Goal: Information Seeking & Learning: Learn about a topic

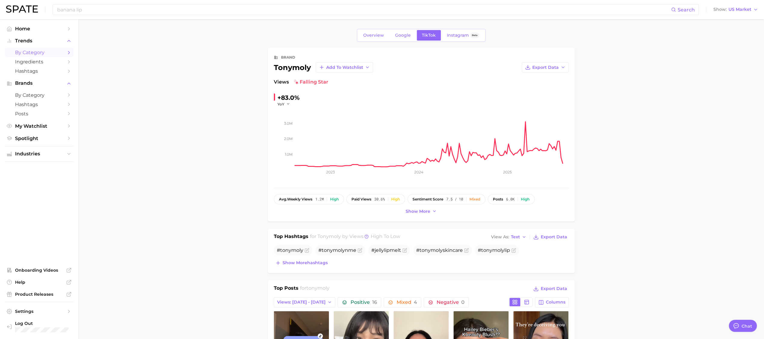
click at [35, 57] on link "by Category" at bounding box center [39, 52] width 69 height 9
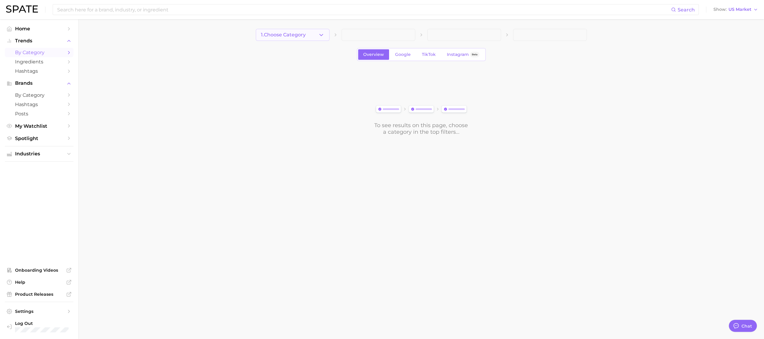
click at [292, 40] on button "1. Choose Category" at bounding box center [293, 35] width 74 height 12
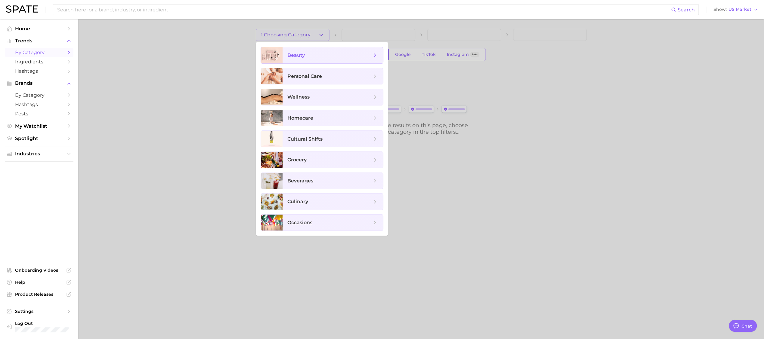
click at [297, 53] on span "beauty" at bounding box center [295, 55] width 17 height 6
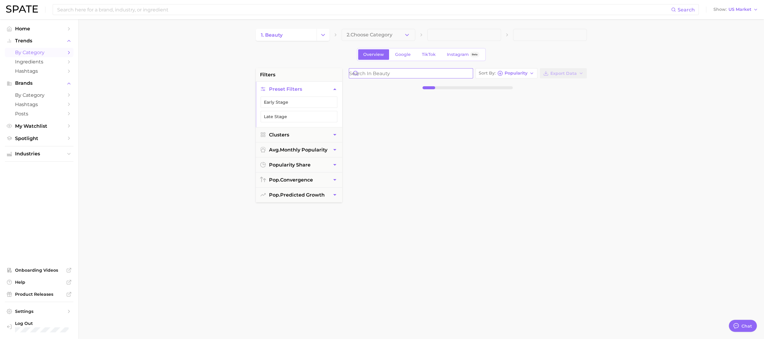
click at [389, 76] on input "Search in beauty" at bounding box center [411, 74] width 124 height 10
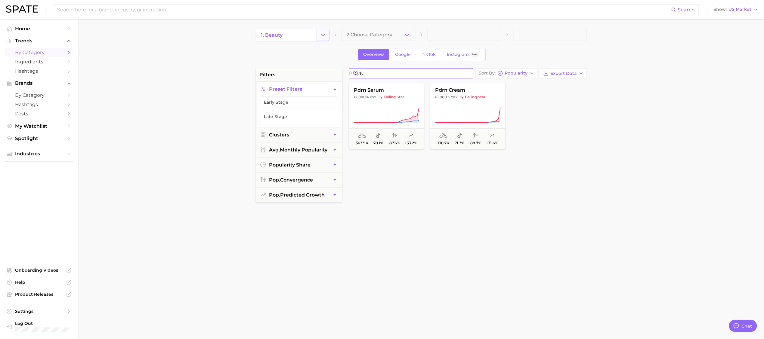
type input "PDRN"
click at [324, 37] on icon "Change Category" at bounding box center [323, 35] width 6 height 6
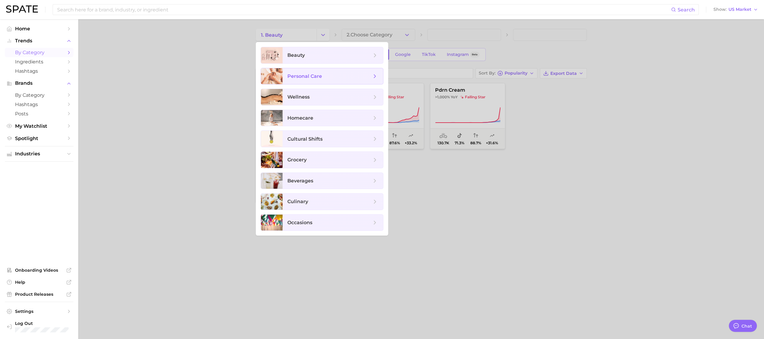
click at [327, 75] on span "personal care" at bounding box center [329, 76] width 84 height 7
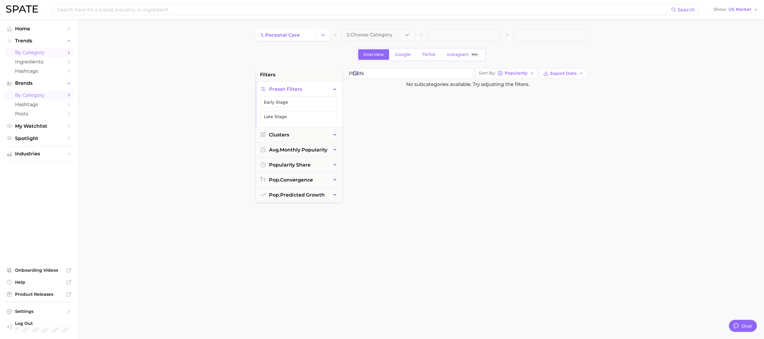
click at [51, 96] on span "by Category" at bounding box center [39, 95] width 48 height 6
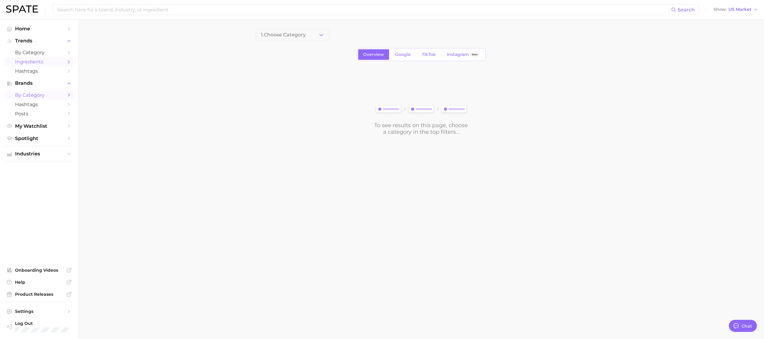
click at [54, 62] on span "Ingredients" at bounding box center [39, 62] width 48 height 6
click at [44, 42] on span "Trends" at bounding box center [39, 40] width 48 height 5
click at [24, 42] on span "Trends" at bounding box center [39, 40] width 48 height 5
click at [25, 50] on span "by Category" at bounding box center [39, 53] width 48 height 6
click at [257, 35] on button "1. Choose Category" at bounding box center [293, 35] width 74 height 12
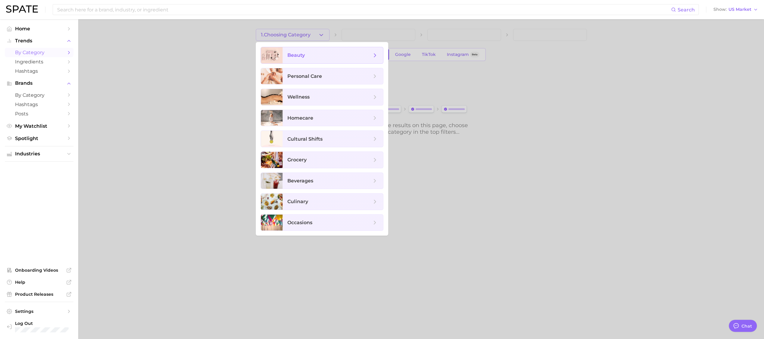
click at [281, 59] on div at bounding box center [272, 55] width 22 height 16
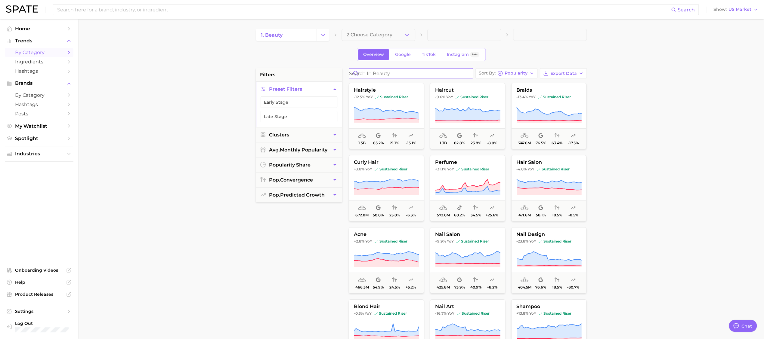
click at [376, 70] on input "Search in beauty" at bounding box center [411, 74] width 124 height 10
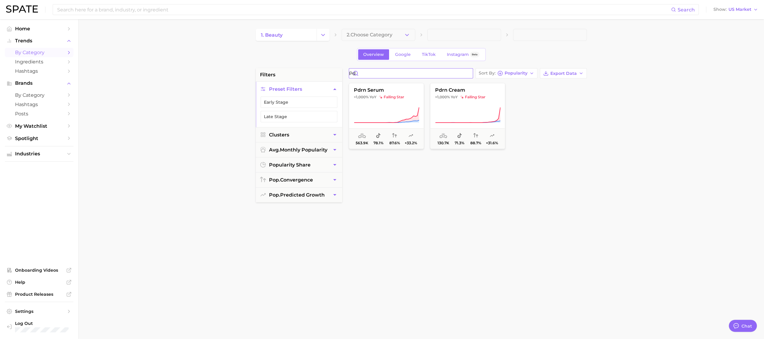
type input "p"
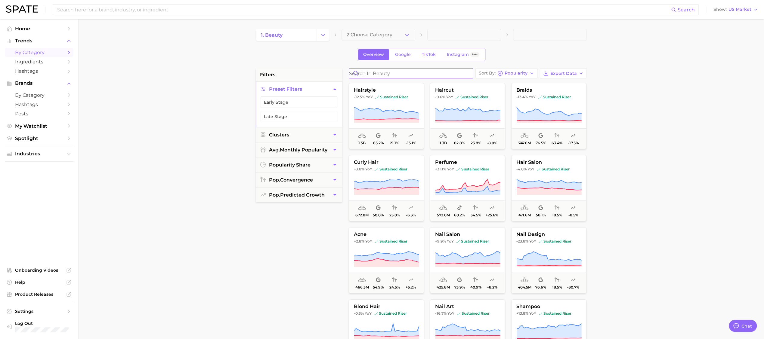
paste input "Polydeoxyribonucleotide"
type input "Polydeoxyribonucleotide"
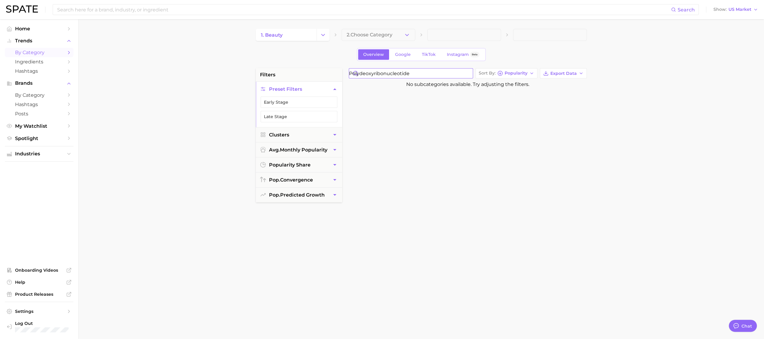
click at [469, 73] on input "Polydeoxyribonucleotide" at bounding box center [411, 74] width 124 height 10
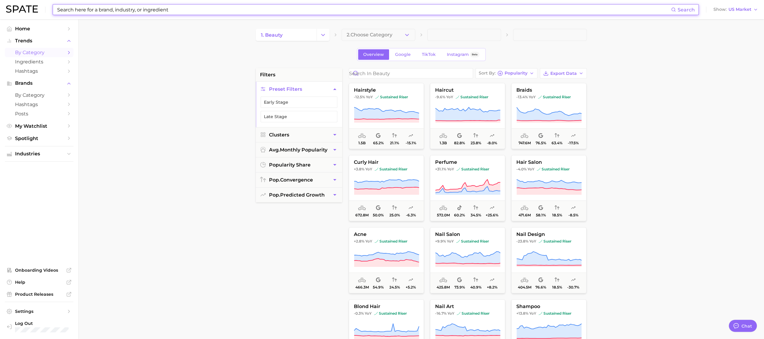
click at [127, 12] on input at bounding box center [364, 10] width 614 height 10
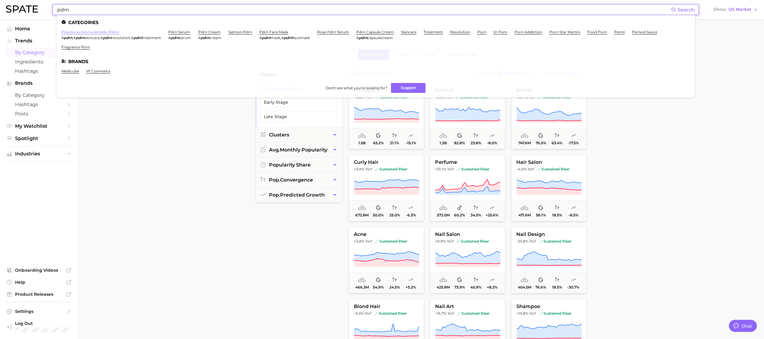
type input "pdrn"
click at [101, 30] on link "polydeoxyribonucleotide (pdrn)" at bounding box center [90, 32] width 58 height 5
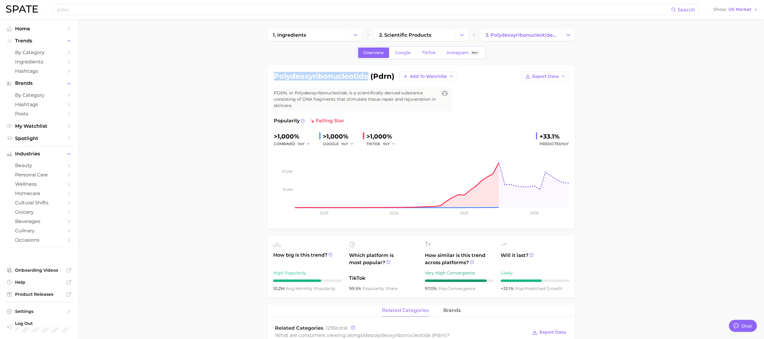
drag, startPoint x: 274, startPoint y: 74, endPoint x: 369, endPoint y: 78, distance: 94.8
click at [369, 78] on h1 "polydeoxyribonucleotide (pdrn)" at bounding box center [334, 76] width 121 height 7
copy h1 "polydeoxyribonucleotide"
click at [396, 56] on link "Google" at bounding box center [403, 53] width 26 height 11
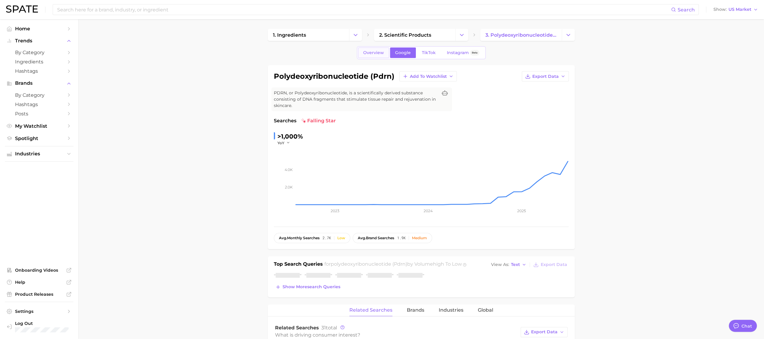
click at [369, 54] on span "Overview" at bounding box center [373, 52] width 21 height 5
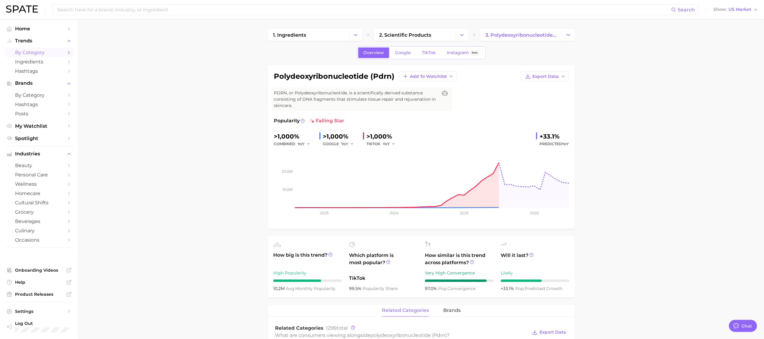
click at [46, 49] on link "by Category" at bounding box center [39, 52] width 69 height 9
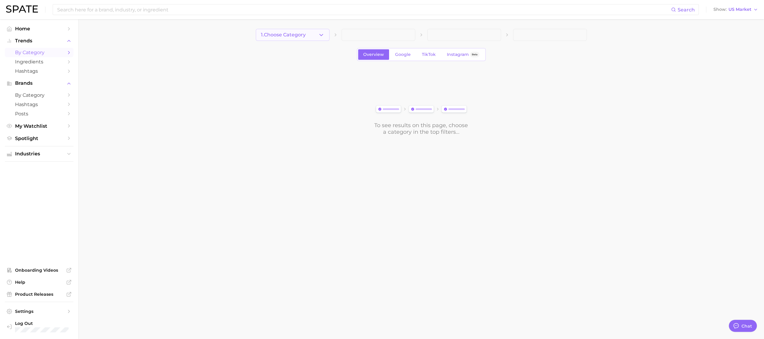
click at [294, 39] on button "1. Choose Category" at bounding box center [293, 35] width 74 height 12
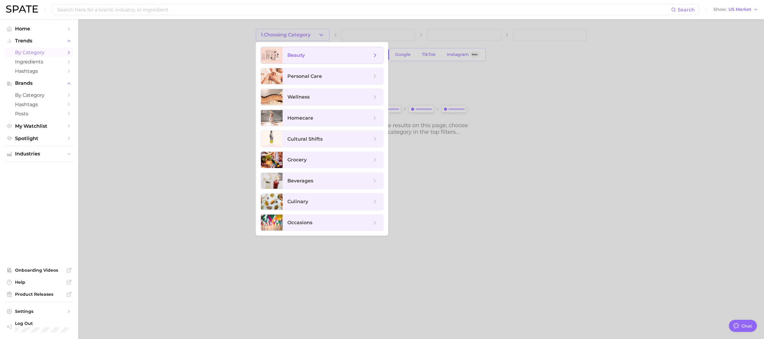
click at [301, 48] on span "beauty" at bounding box center [332, 55] width 100 height 16
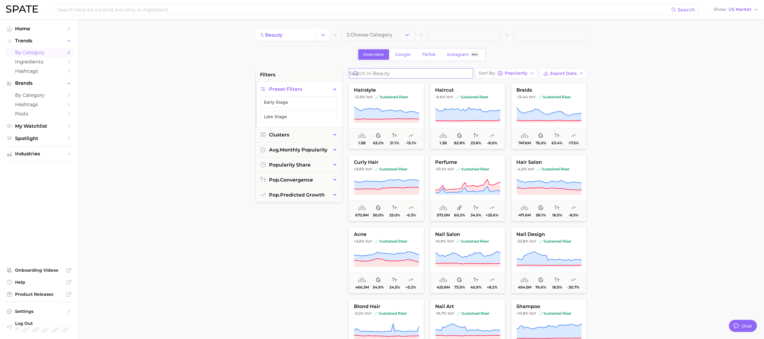
click at [371, 74] on input "Search in beauty" at bounding box center [411, 74] width 124 height 10
paste input "polydeoxyribonucleotide"
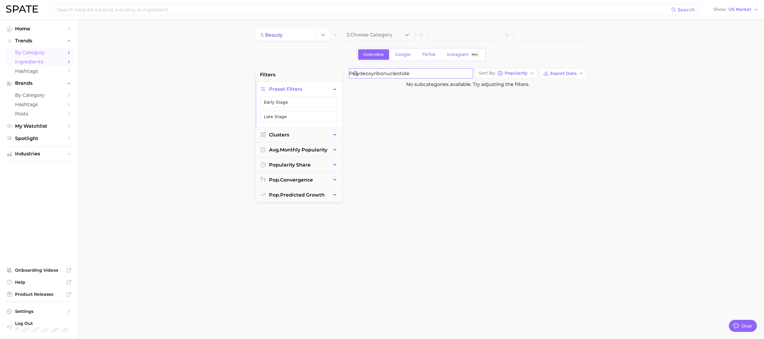
type input "polydeoxyribonucleotide"
click at [27, 65] on span "Ingredients" at bounding box center [39, 62] width 48 height 6
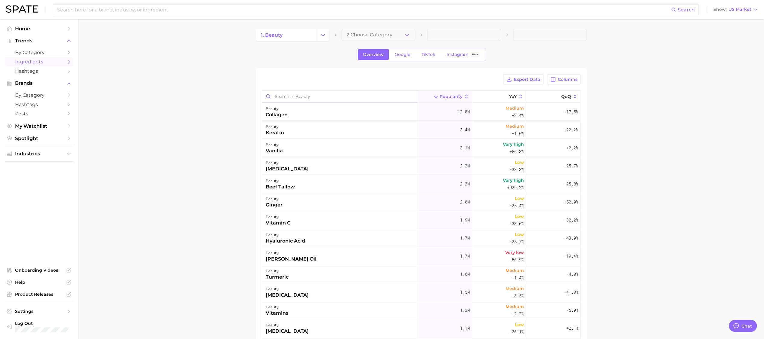
click at [323, 94] on input "Search in beauty" at bounding box center [339, 96] width 155 height 11
paste input "polydeoxyribonucleotide"
type input "polydeoxyribonucleotide"
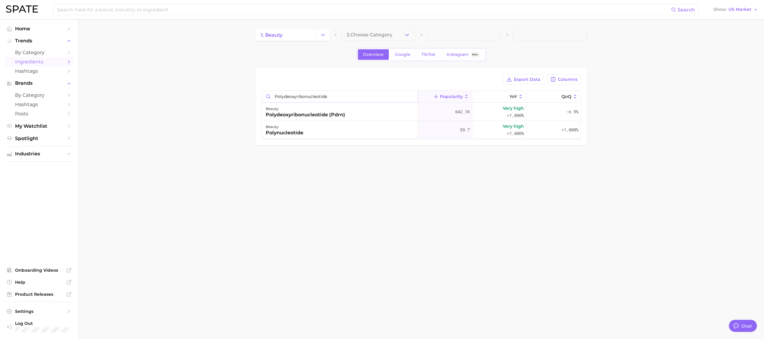
drag, startPoint x: 330, startPoint y: 94, endPoint x: 269, endPoint y: 93, distance: 61.4
click at [269, 93] on input "polydeoxyribonucleotide" at bounding box center [339, 96] width 155 height 11
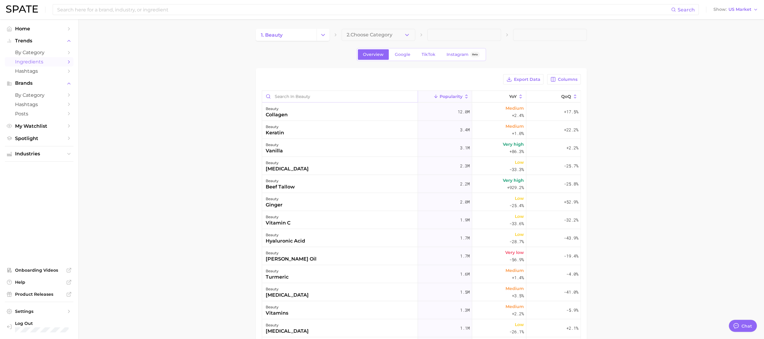
scroll to position [1, 0]
paste input "polydeoxyribonucleotide"
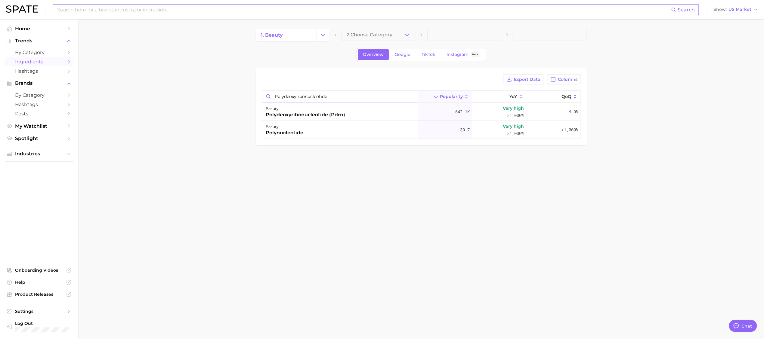
scroll to position [0, 0]
type input "polydeoxyribonucleotide"
click at [34, 52] on span "by Category" at bounding box center [39, 53] width 48 height 6
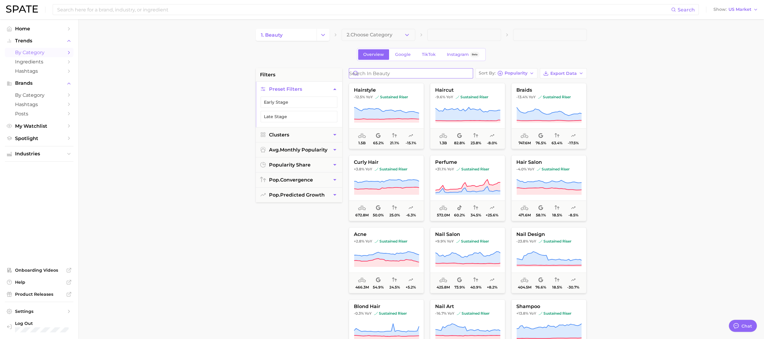
click at [367, 75] on input "Search in beauty" at bounding box center [411, 74] width 124 height 10
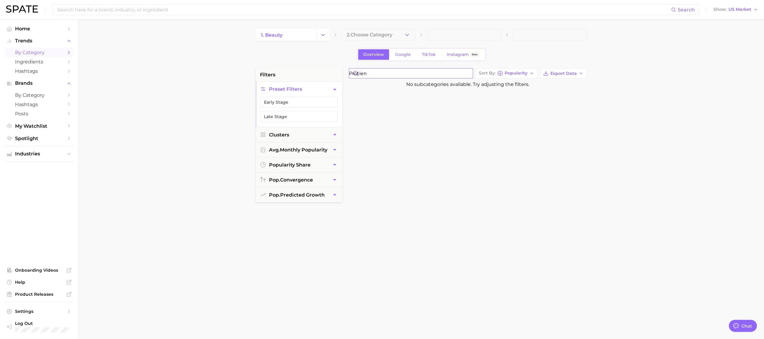
click at [368, 72] on input "protien" at bounding box center [411, 74] width 124 height 10
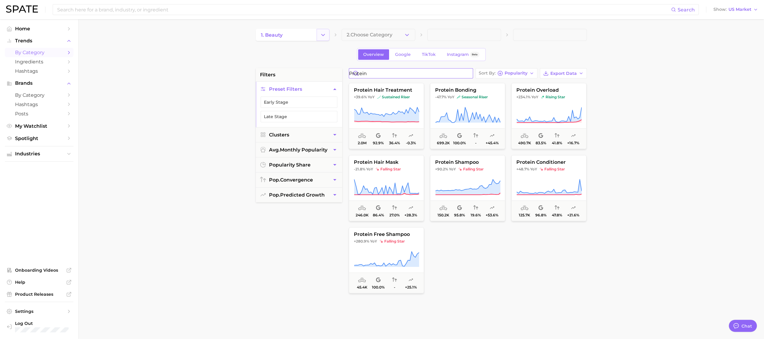
type input "Protein"
click at [322, 37] on icon "Change Category" at bounding box center [323, 35] width 6 height 6
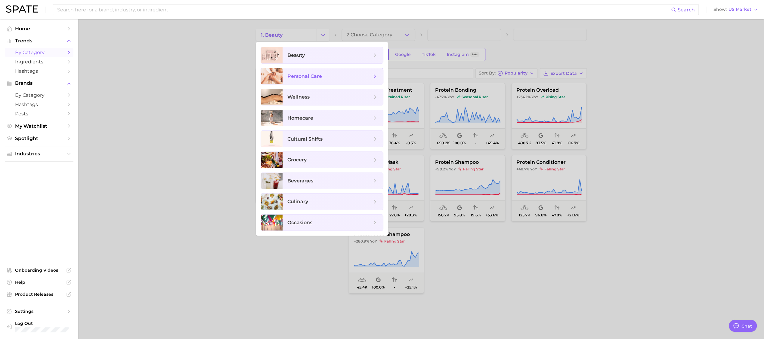
click at [327, 75] on span "personal care" at bounding box center [329, 76] width 84 height 7
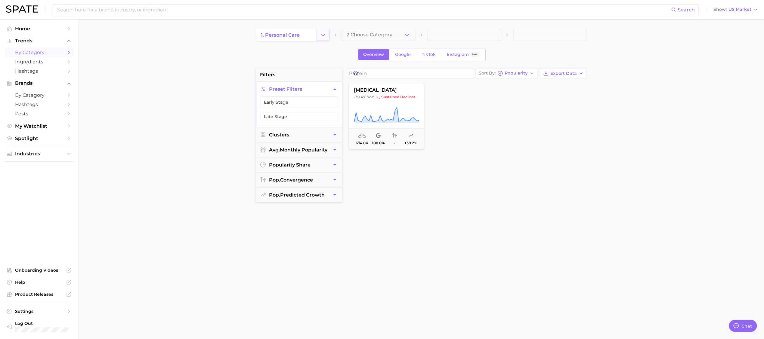
click at [325, 33] on icon "Change Category" at bounding box center [323, 35] width 6 height 6
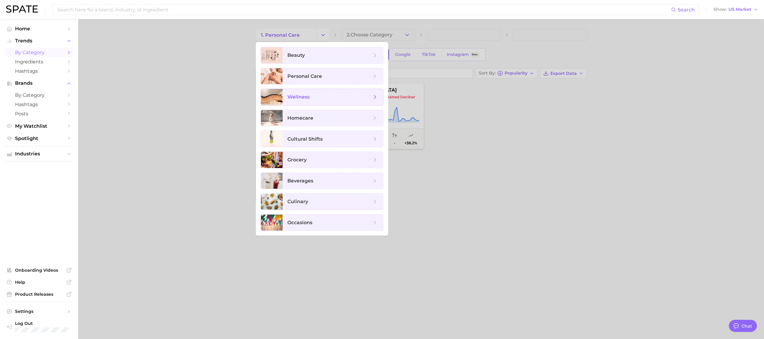
click at [315, 91] on span "wellness" at bounding box center [332, 97] width 100 height 16
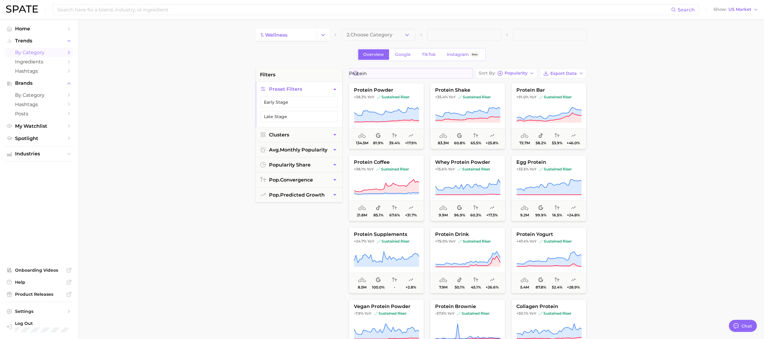
scroll to position [1, 0]
click at [317, 27] on main "1. wellness 2. Choose Category Overview Google TikTok Instagram Beta filters Pr…" at bounding box center [420, 247] width 685 height 456
click at [323, 34] on polyline "Change Category" at bounding box center [322, 34] width 3 height 2
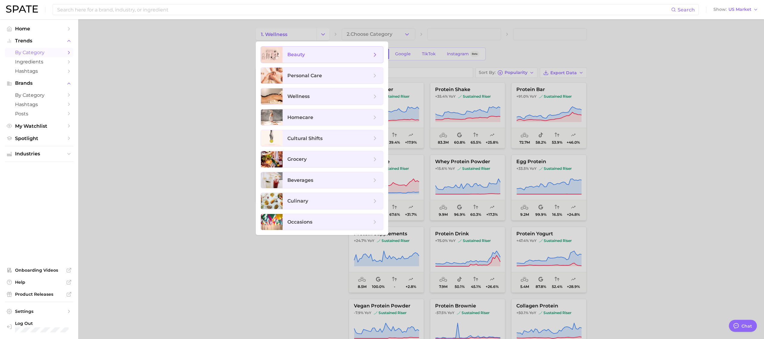
click at [305, 57] on span "beauty" at bounding box center [329, 54] width 84 height 7
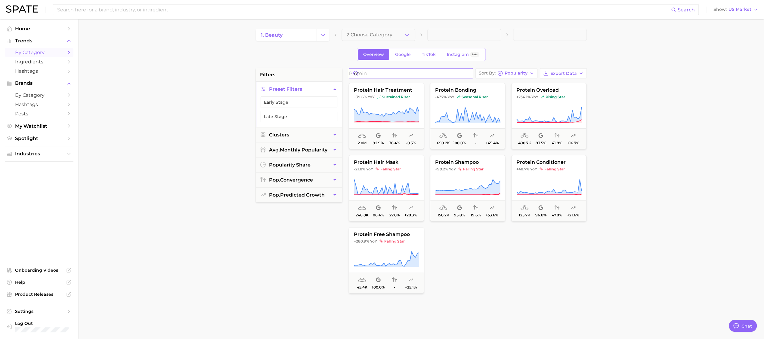
click at [364, 71] on input "Protein" at bounding box center [411, 74] width 124 height 10
drag, startPoint x: 305, startPoint y: 57, endPoint x: 432, endPoint y: 67, distance: 127.6
click at [364, 71] on input "Protein" at bounding box center [411, 74] width 124 height 10
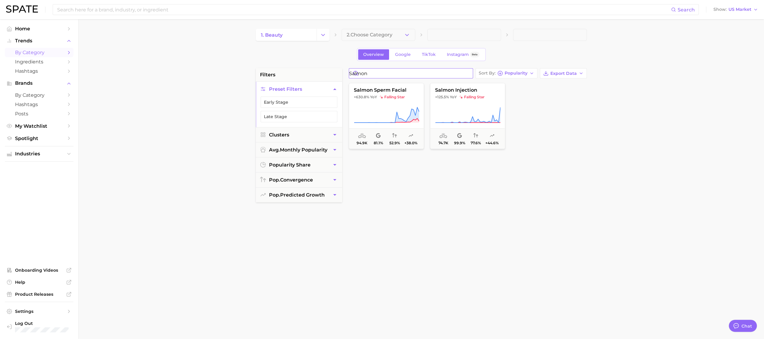
click at [407, 73] on input "salmon" at bounding box center [411, 74] width 124 height 10
click at [391, 73] on input "soy" at bounding box center [411, 74] width 124 height 10
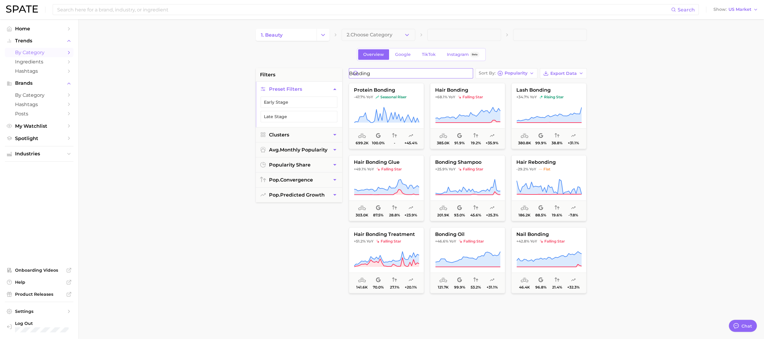
click at [379, 72] on input "bonding" at bounding box center [411, 74] width 124 height 10
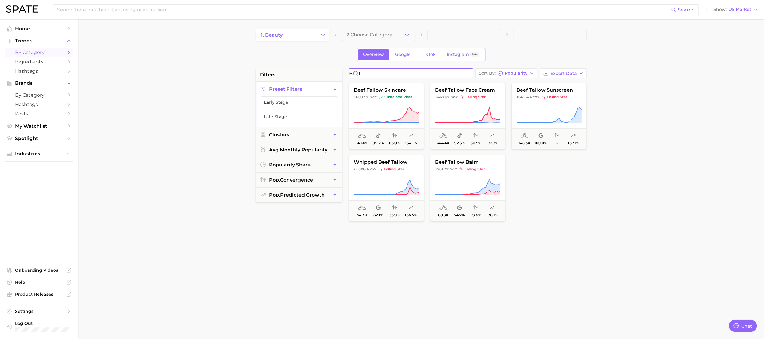
click at [364, 71] on input "beef t" at bounding box center [411, 74] width 124 height 10
type input "t"
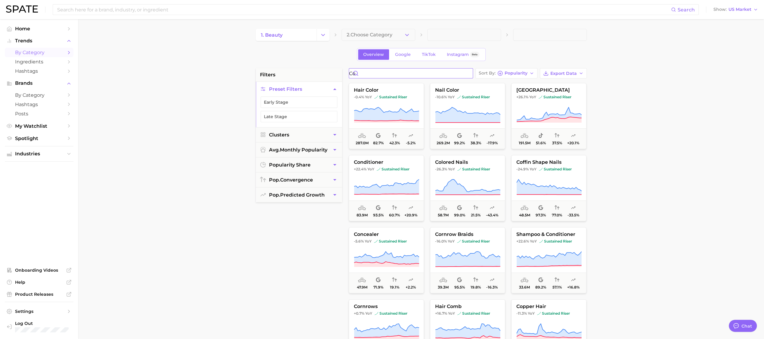
click at [399, 73] on input "co" at bounding box center [411, 74] width 124 height 10
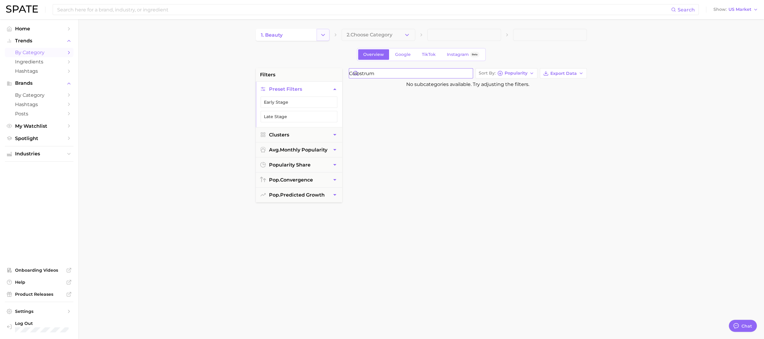
type input "colostrum"
click at [325, 34] on icon "Change Category" at bounding box center [323, 35] width 6 height 6
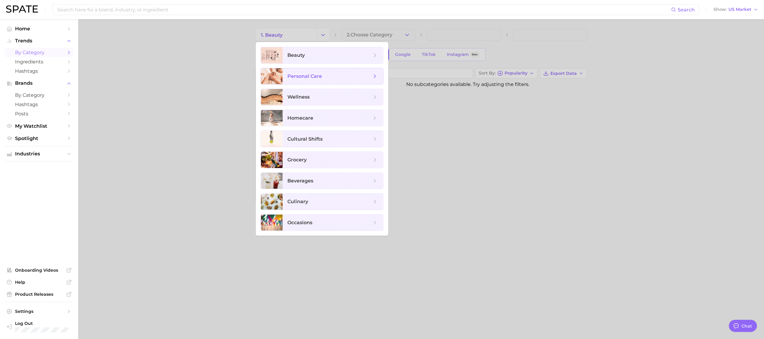
click at [317, 75] on span "personal care" at bounding box center [304, 76] width 35 height 6
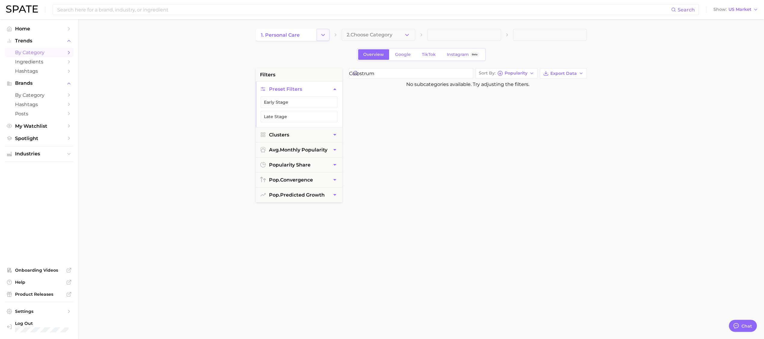
click at [324, 36] on icon "Change Category" at bounding box center [323, 35] width 6 height 6
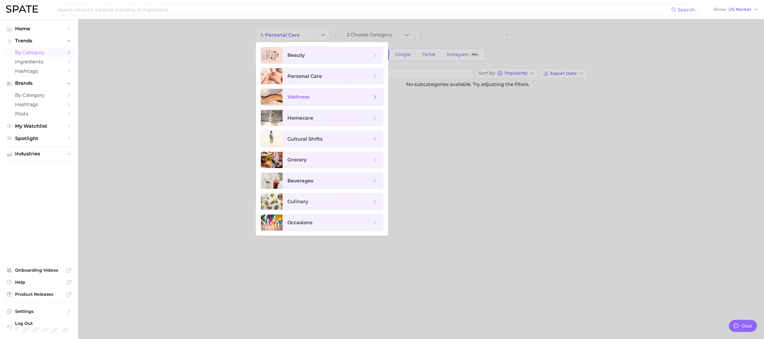
click at [325, 104] on span "wellness" at bounding box center [332, 97] width 100 height 16
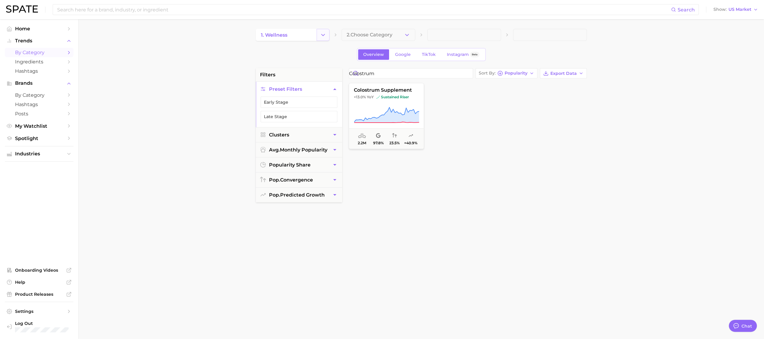
click at [321, 35] on icon "Change Category" at bounding box center [323, 35] width 6 height 6
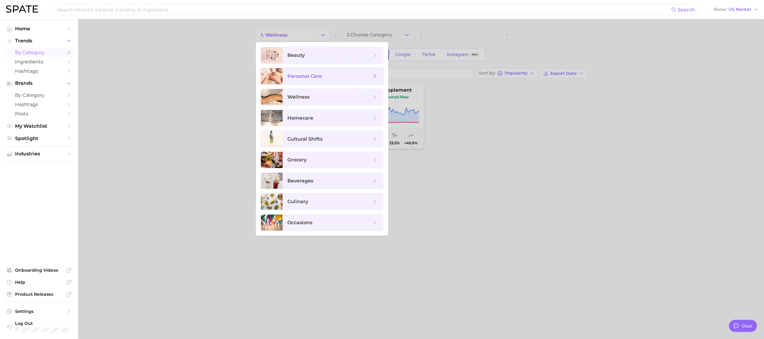
click at [328, 74] on span "personal care" at bounding box center [329, 76] width 84 height 7
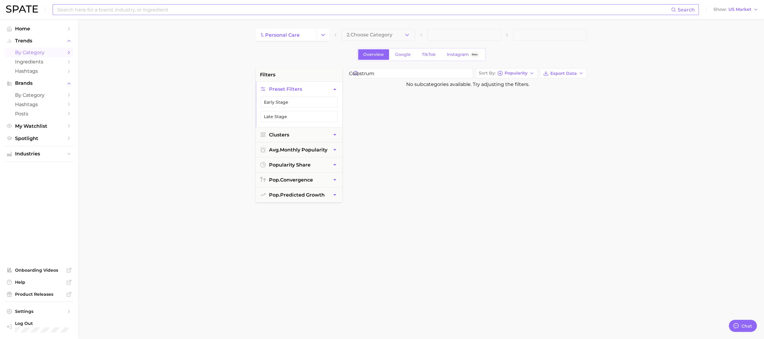
click at [81, 12] on input at bounding box center [364, 10] width 614 height 10
paste input "polydeoxyribonucleotide"
type input "polydeoxyribonucleotide"
click at [81, 12] on input "polydeoxyribonucleotide" at bounding box center [364, 10] width 614 height 10
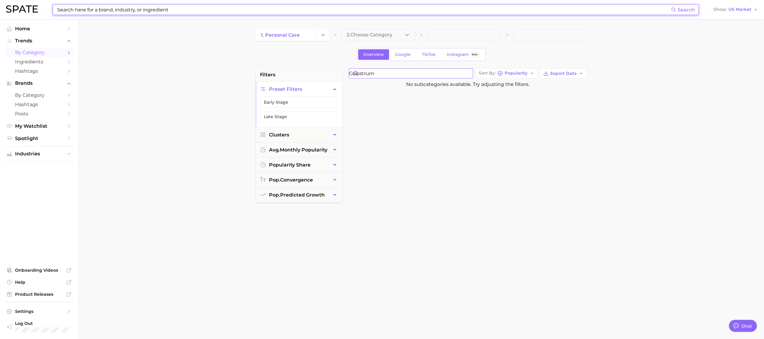
click at [377, 74] on input "colostrum" at bounding box center [411, 74] width 124 height 10
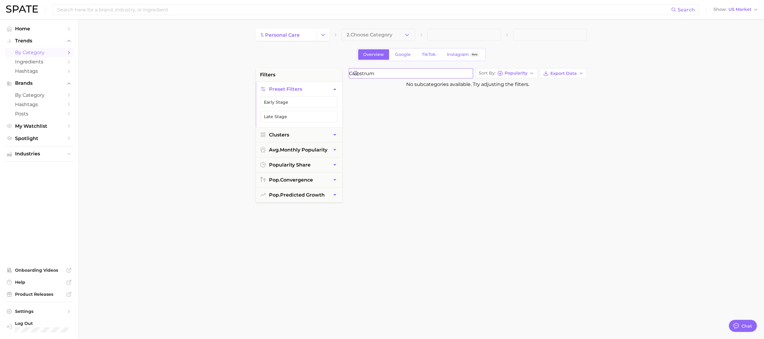
click at [377, 74] on input "colostrum" at bounding box center [411, 74] width 124 height 10
click at [167, 6] on input at bounding box center [364, 10] width 614 height 10
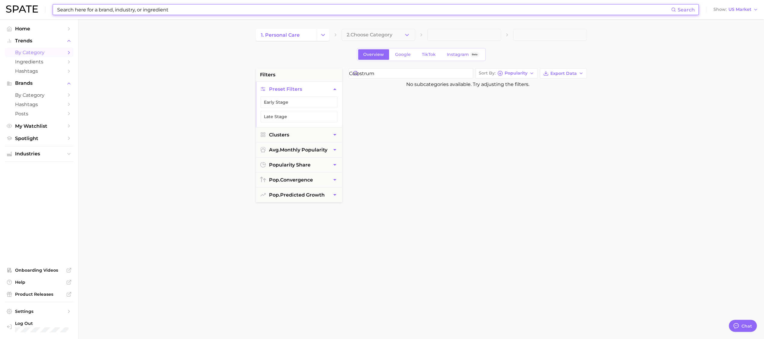
paste input "colostrum"
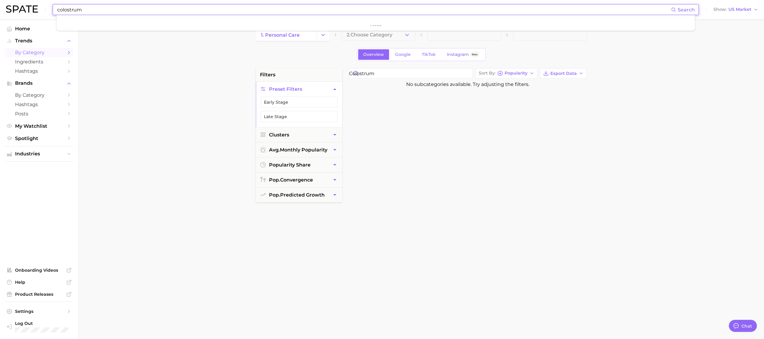
type input "colostrum"
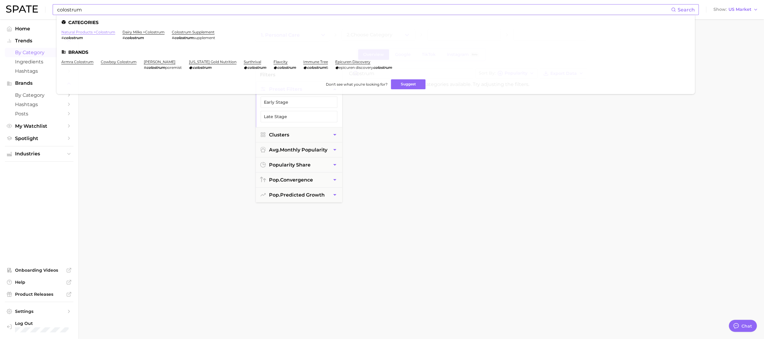
click at [91, 32] on link "natural products > colostrum" at bounding box center [88, 32] width 54 height 5
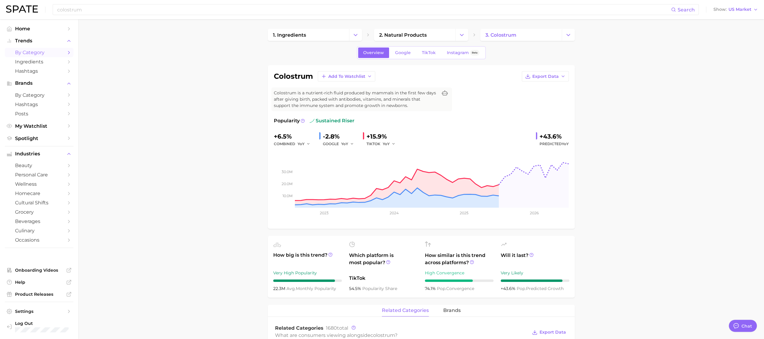
click at [38, 52] on span "by Category" at bounding box center [39, 53] width 48 height 6
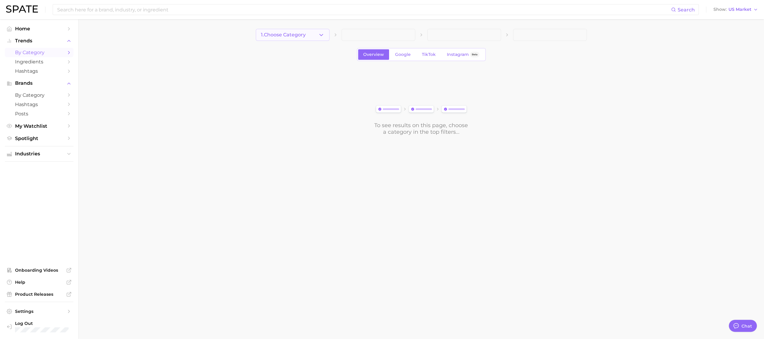
click at [312, 37] on button "1. Choose Category" at bounding box center [293, 35] width 74 height 12
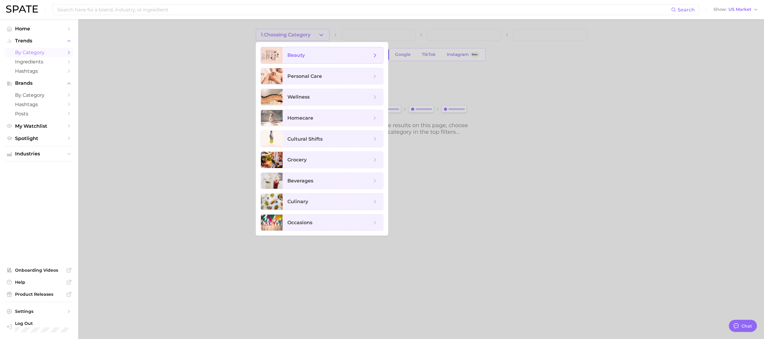
click at [312, 55] on span "beauty" at bounding box center [329, 55] width 84 height 7
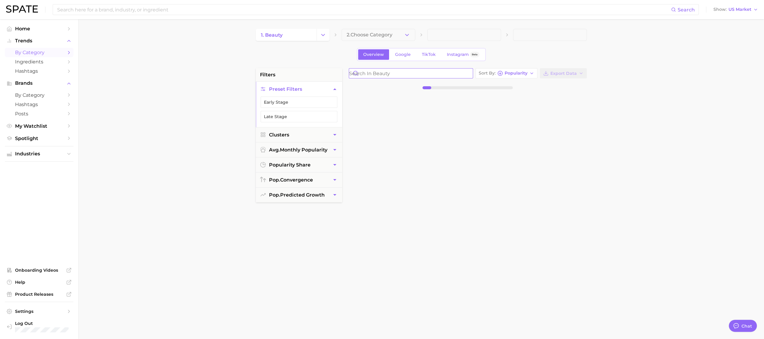
click at [361, 74] on input "Search in beauty" at bounding box center [411, 74] width 124 height 10
click at [380, 72] on input "goat milk" at bounding box center [411, 74] width 124 height 10
type input "goat"
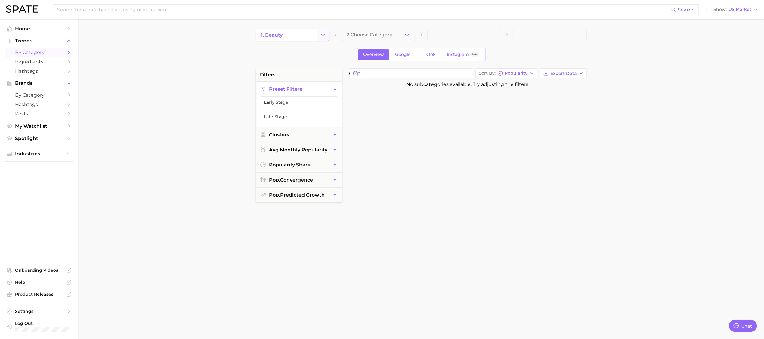
click at [318, 34] on button "Change Category" at bounding box center [322, 35] width 13 height 12
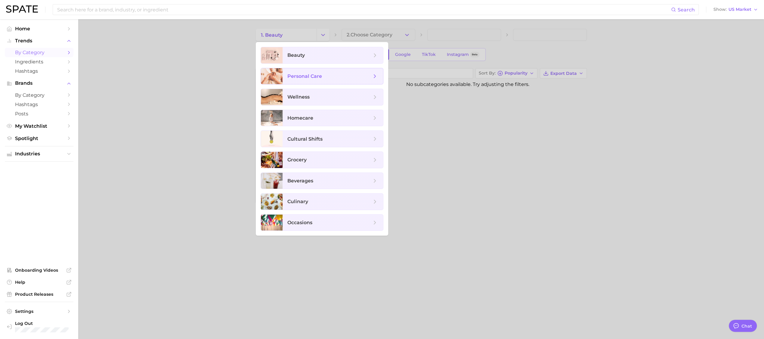
click at [318, 70] on span "personal care" at bounding box center [332, 76] width 100 height 16
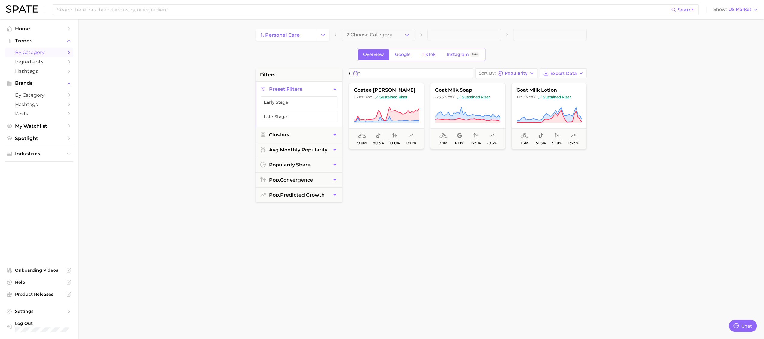
click at [323, 37] on icon "Change Category" at bounding box center [323, 35] width 6 height 6
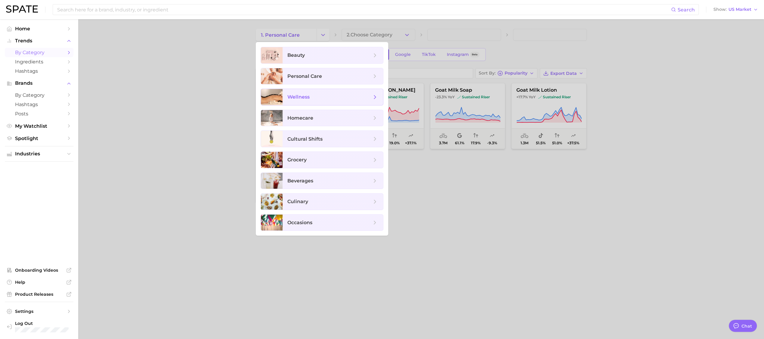
click at [321, 91] on span "wellness" at bounding box center [332, 97] width 100 height 16
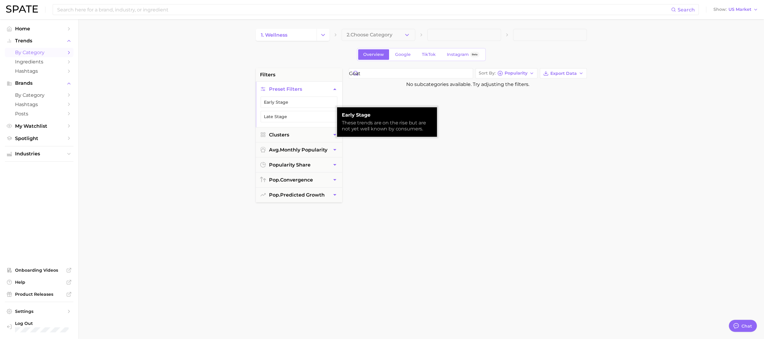
click at [534, 164] on div at bounding box center [468, 233] width 244 height 292
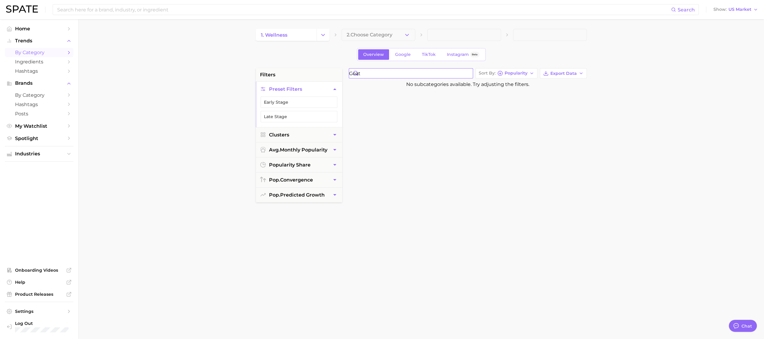
click at [371, 74] on input "goat" at bounding box center [411, 74] width 124 height 10
click at [325, 39] on button "Change Category" at bounding box center [322, 35] width 13 height 12
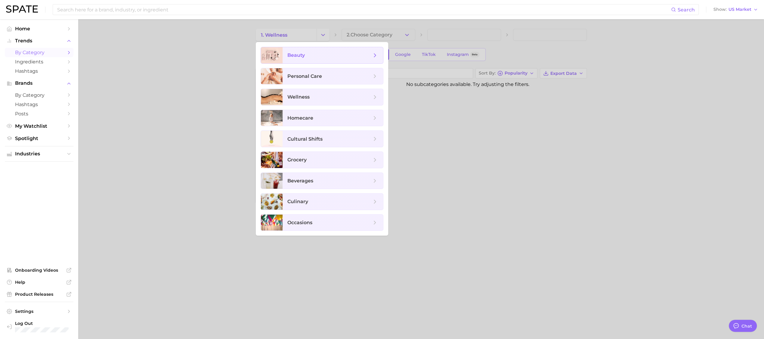
click at [294, 51] on span "beauty" at bounding box center [332, 55] width 100 height 16
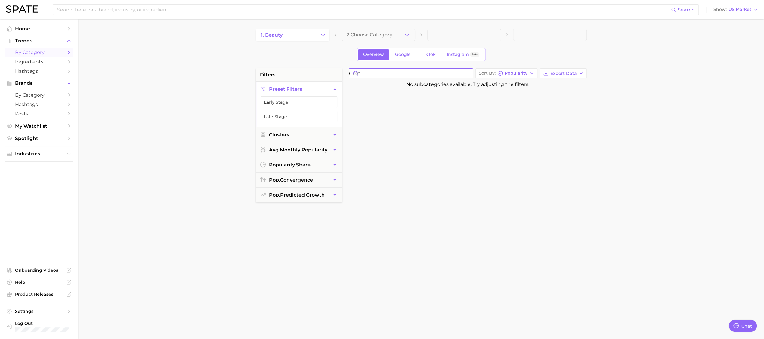
click at [402, 73] on input "goat" at bounding box center [411, 74] width 124 height 10
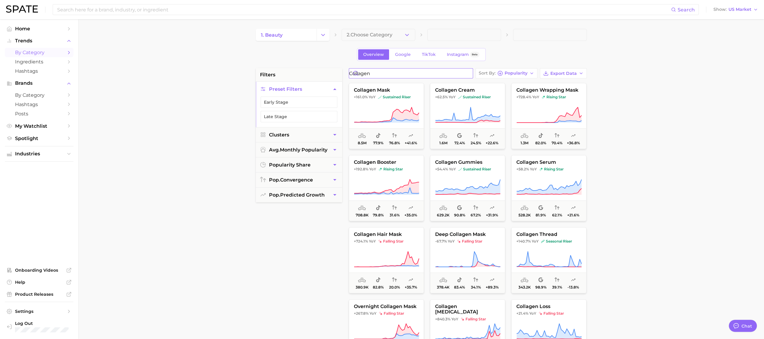
type input "collagen"
click at [635, 153] on main "1. beauty 2. Choose Category Overview Google TikTok Instagram Beta filters Pres…" at bounding box center [420, 247] width 685 height 456
